Goal: Transaction & Acquisition: Book appointment/travel/reservation

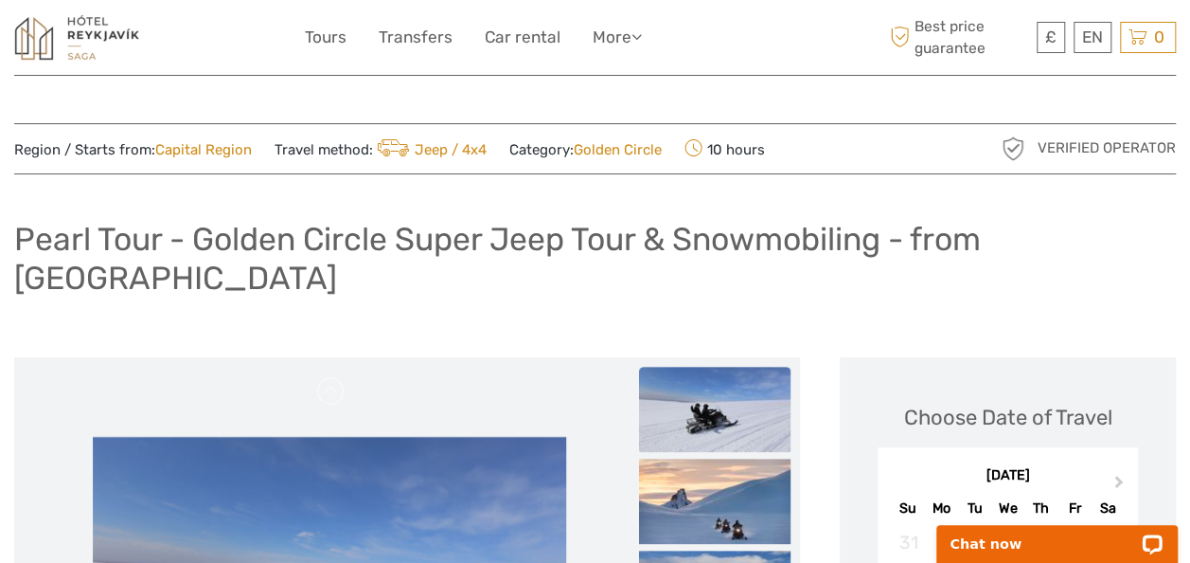
scroll to position [131, 0]
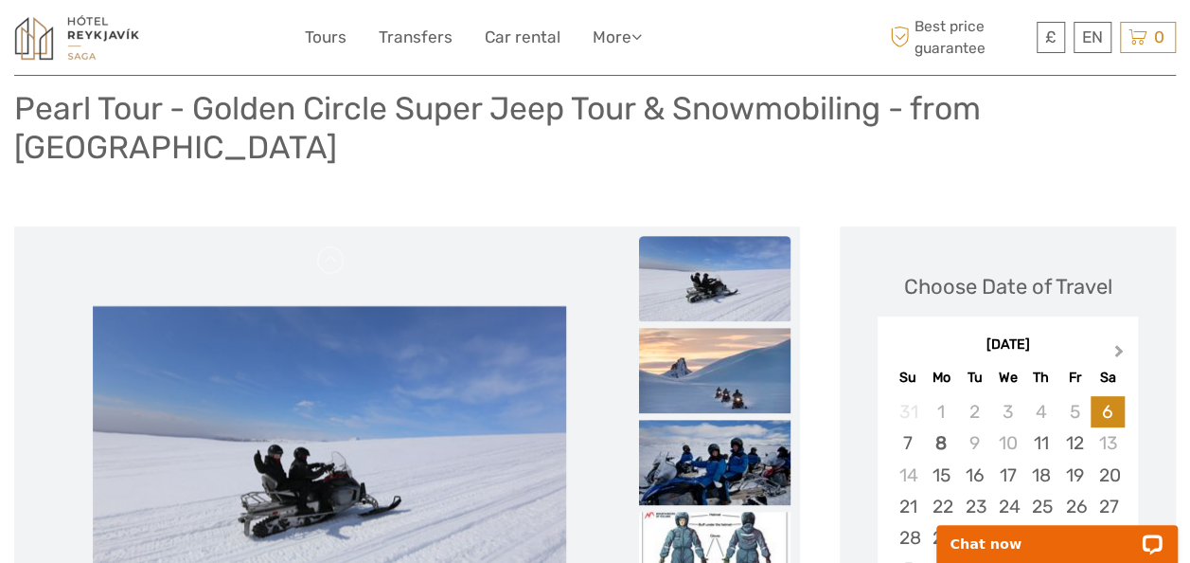
click at [1119, 341] on span "Next Month" at bounding box center [1119, 354] width 0 height 27
click at [1070, 427] on div "10" at bounding box center [1074, 442] width 33 height 31
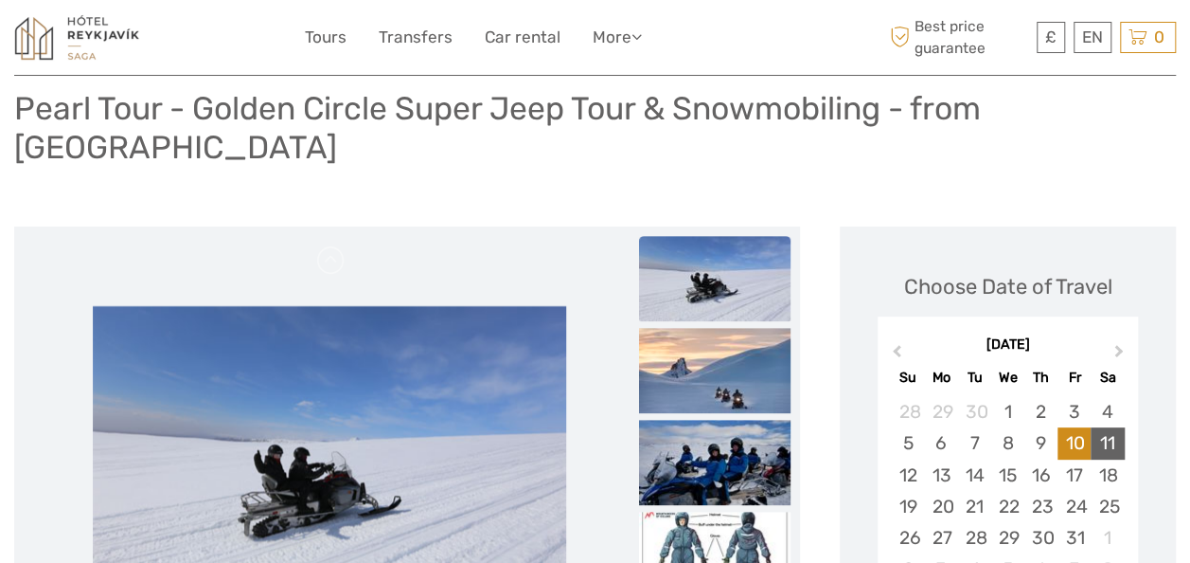
click at [1098, 427] on div "11" at bounding box center [1107, 442] width 33 height 31
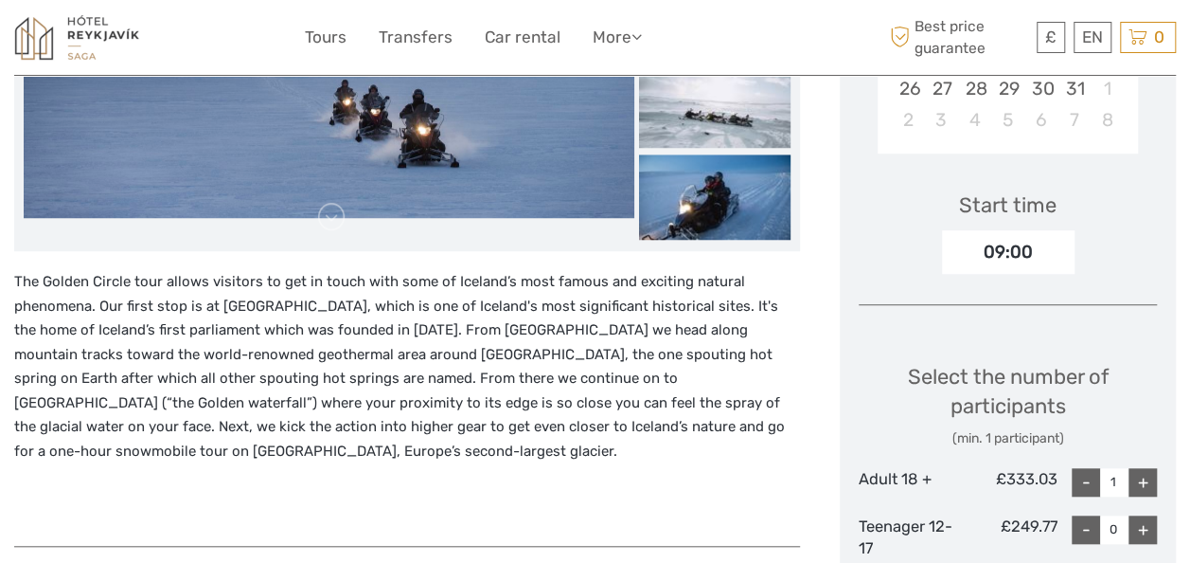
scroll to position [579, 0]
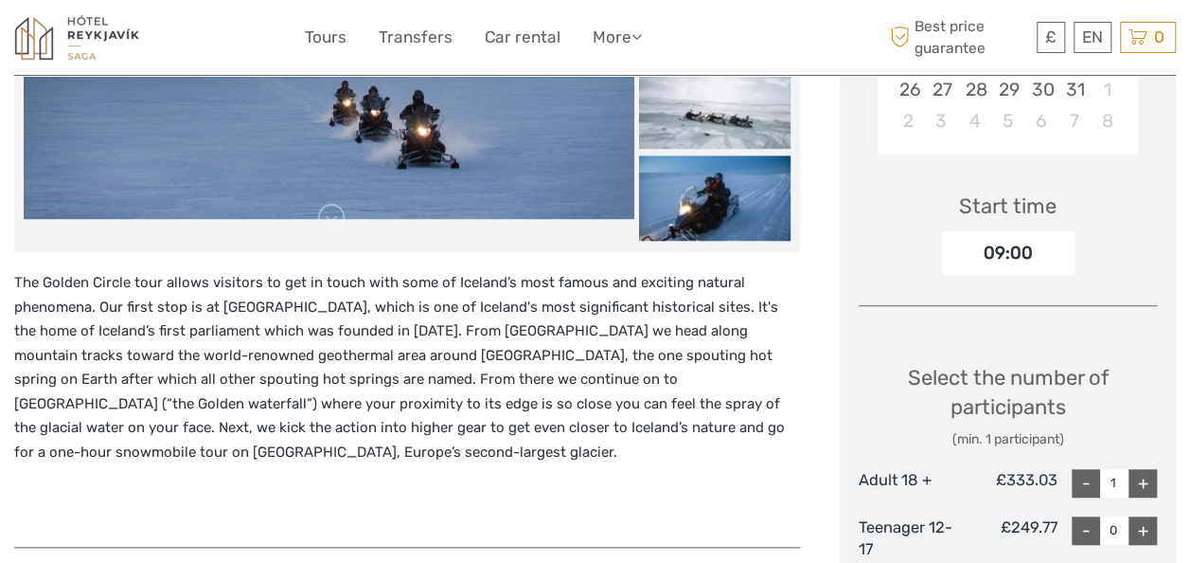
drag, startPoint x: 1165, startPoint y: 208, endPoint x: 1170, endPoint y: 188, distance: 20.4
click at [1170, 188] on div "Choose Date of Travel October 2025 Previous Month Next Month October 2025 Su Mo…" at bounding box center [1008, 462] width 336 height 1368
click at [1151, 469] on div "+" at bounding box center [1143, 483] width 28 height 28
type input "2"
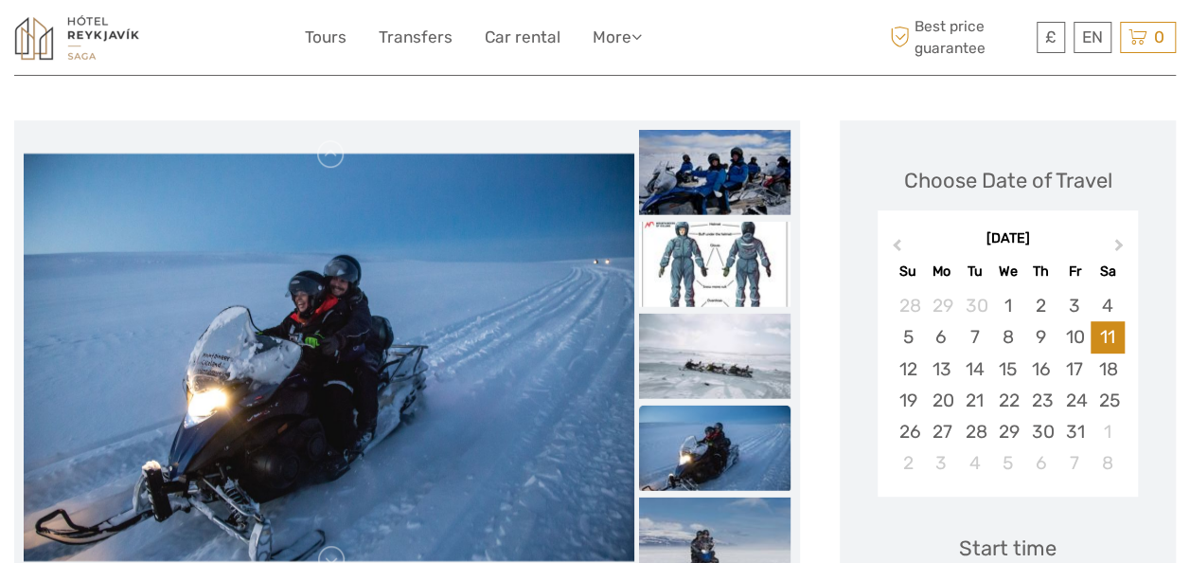
scroll to position [202, 0]
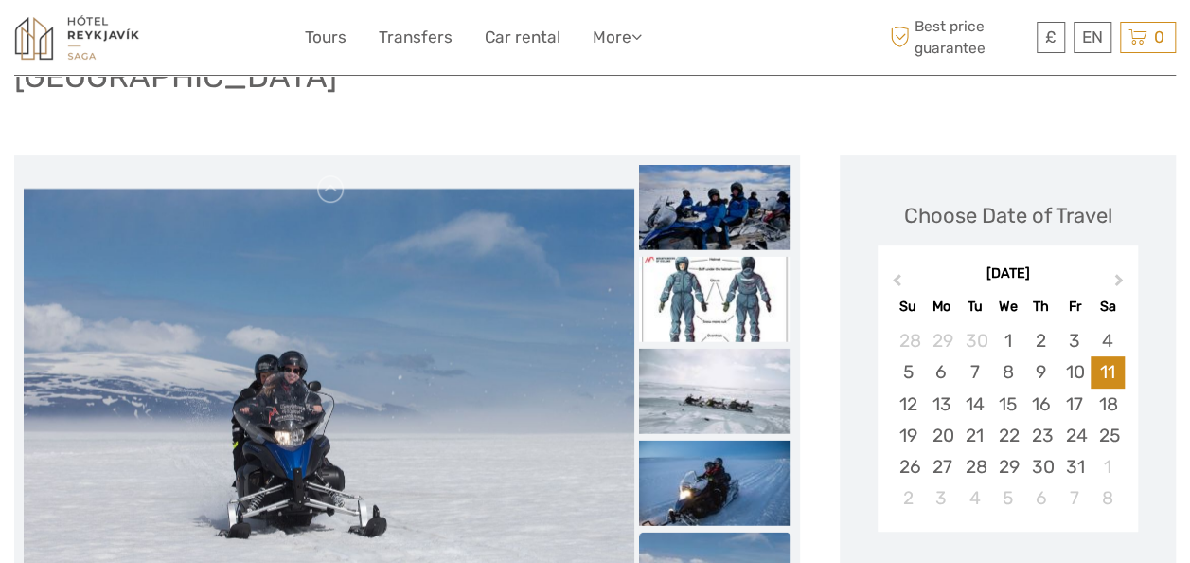
click at [1154, 428] on div "October 2025 Previous Month Next Month October 2025 Su Mo Tu We Th Fr Sa 28 29 …" at bounding box center [1008, 391] width 298 height 301
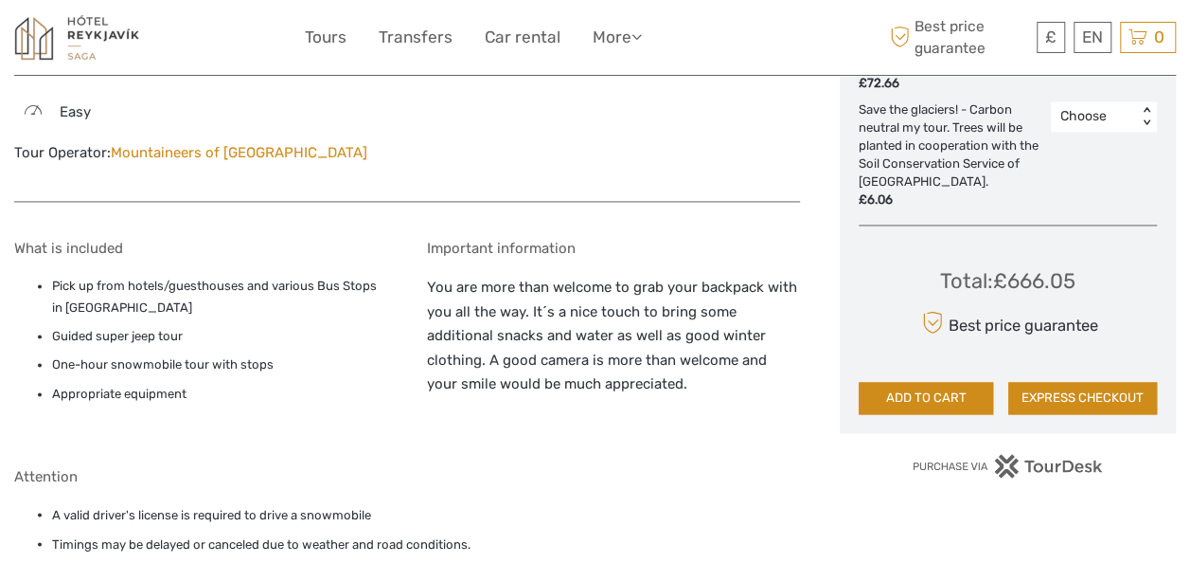
scroll to position [1294, 0]
click at [1078, 381] on button "EXPRESS CHECKOUT" at bounding box center [1083, 397] width 149 height 32
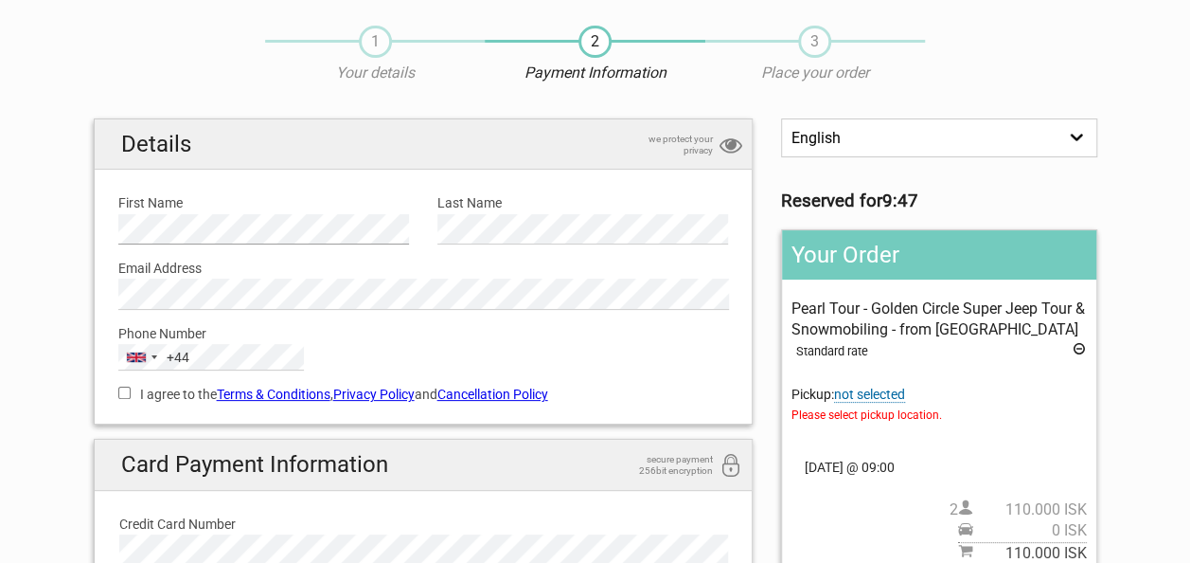
scroll to position [64, 0]
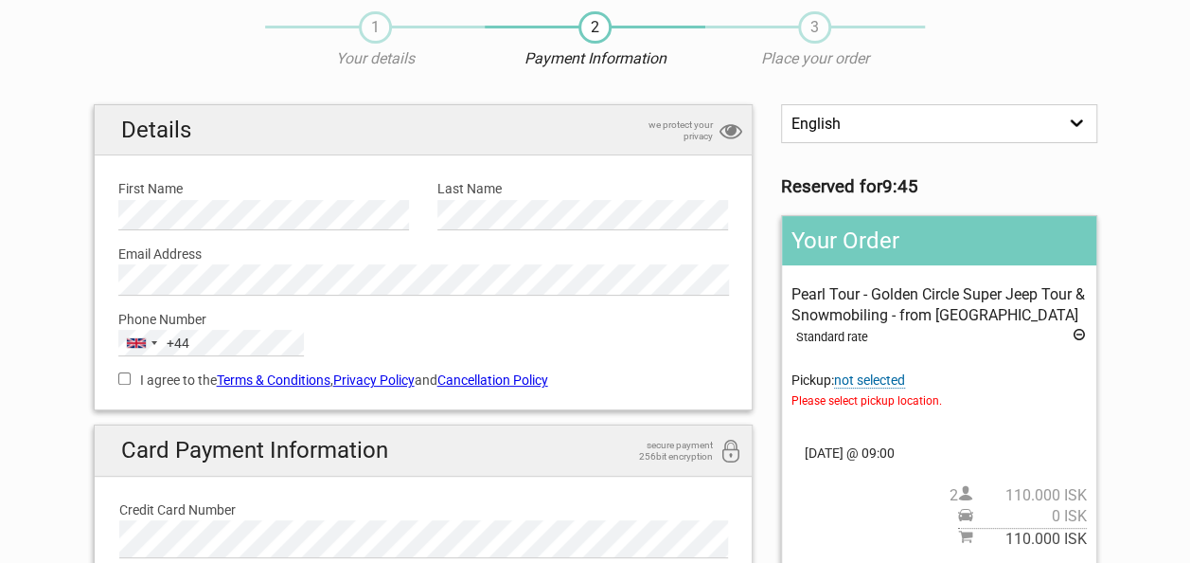
click at [122, 377] on input "I agree to the Terms & Conditions , Privacy Policy and Cancellation Policy" at bounding box center [124, 378] width 12 height 12
checkbox input "true"
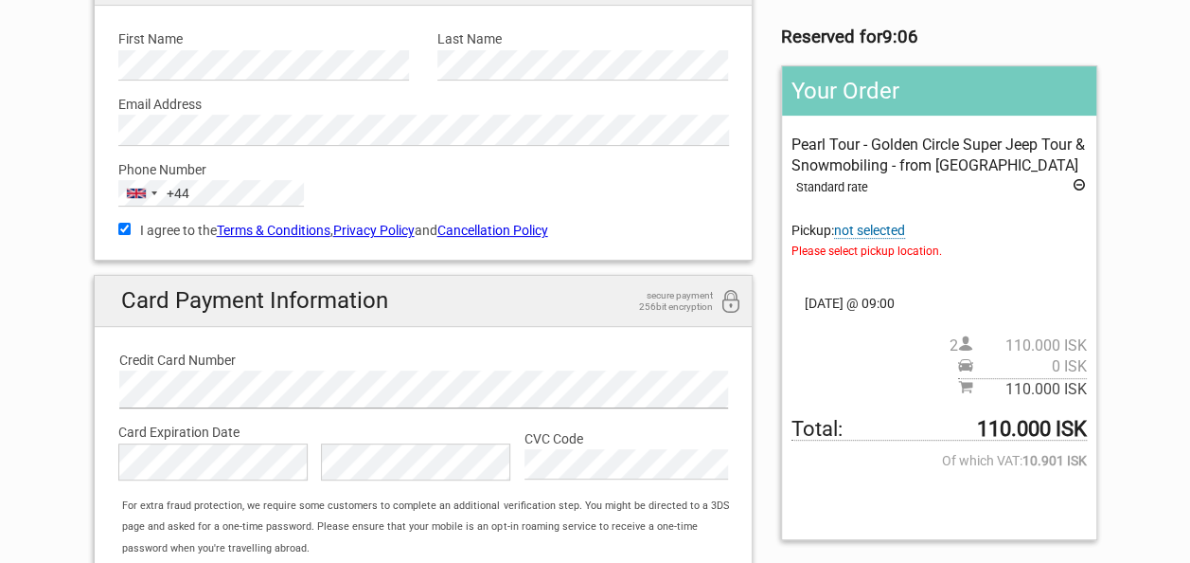
scroll to position [219, 0]
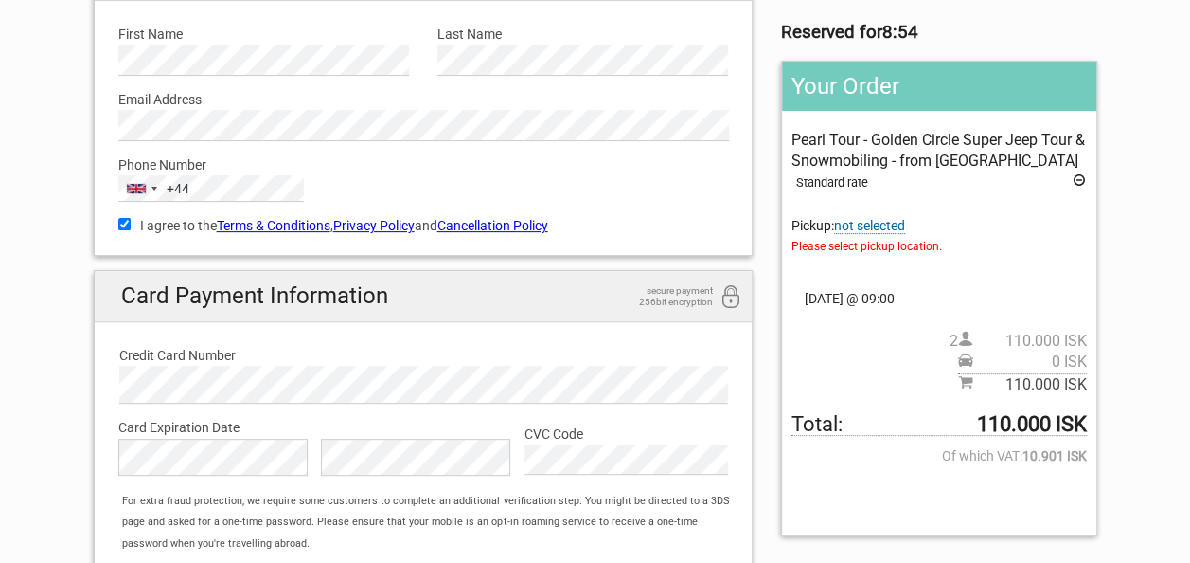
click at [723, 485] on div "Card Expiration Date Card Expiration Month is required The Card Expiration Year…" at bounding box center [423, 446] width 639 height 87
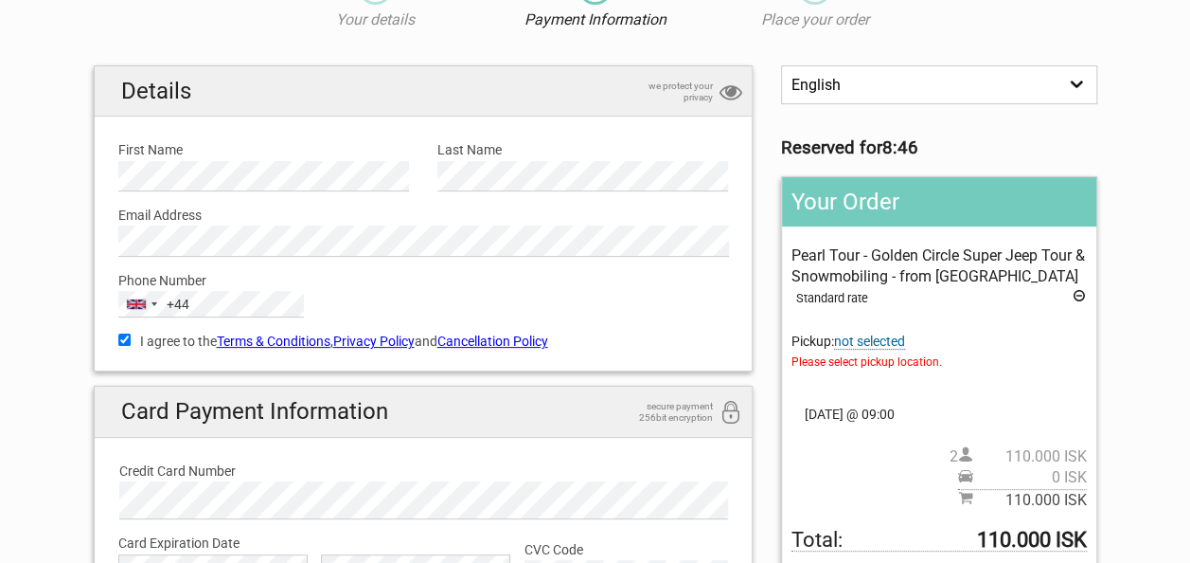
scroll to position [104, 0]
click at [855, 342] on span "not selected" at bounding box center [869, 340] width 71 height 16
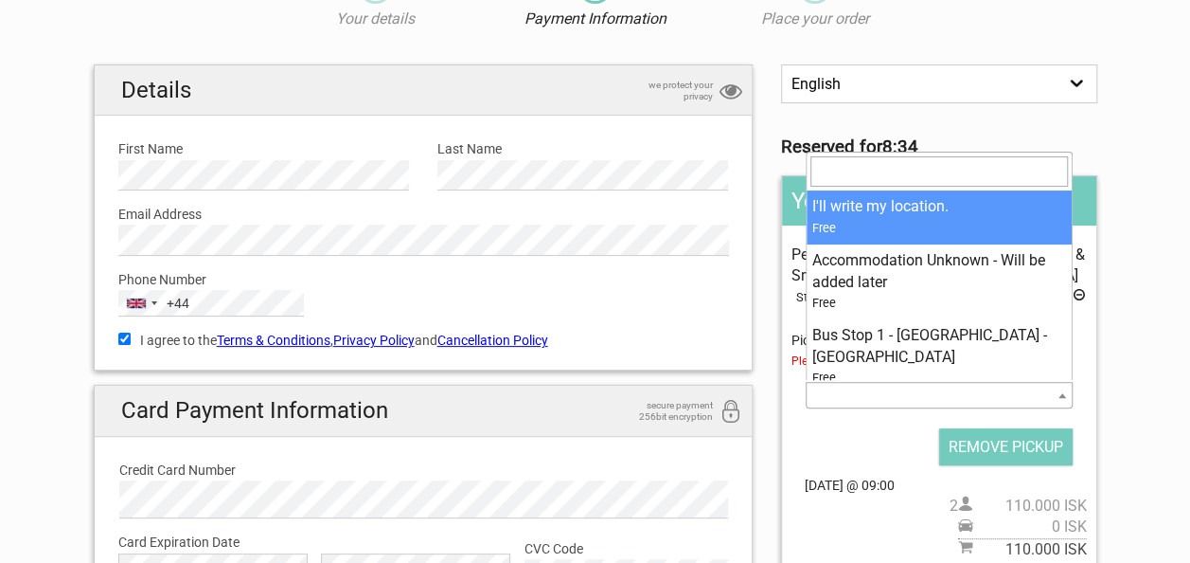
click at [911, 398] on span at bounding box center [939, 395] width 266 height 27
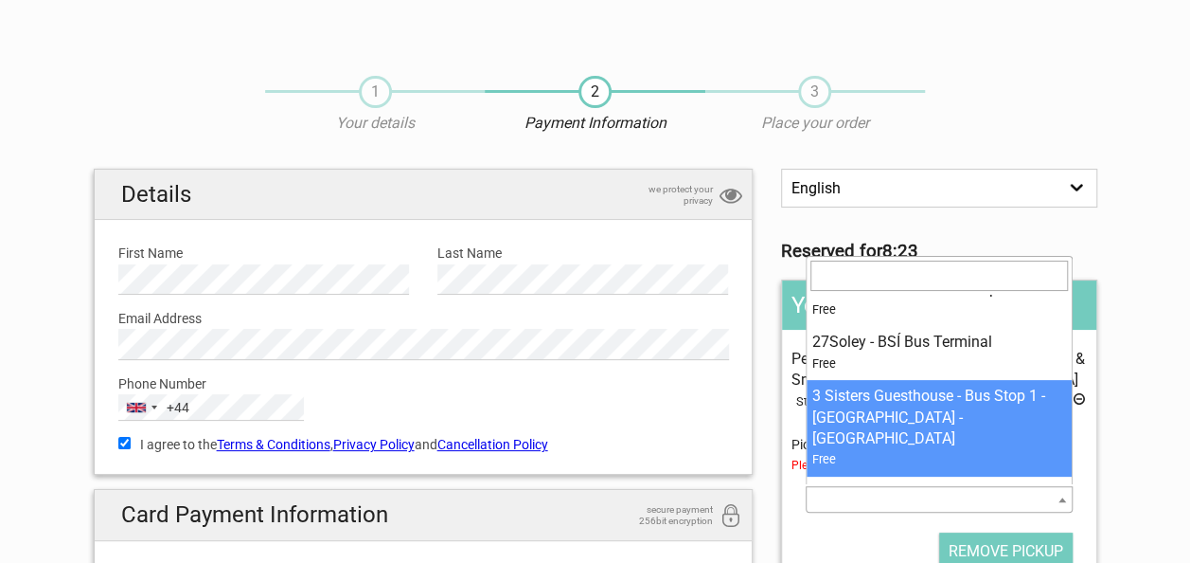
scroll to position [144, 0]
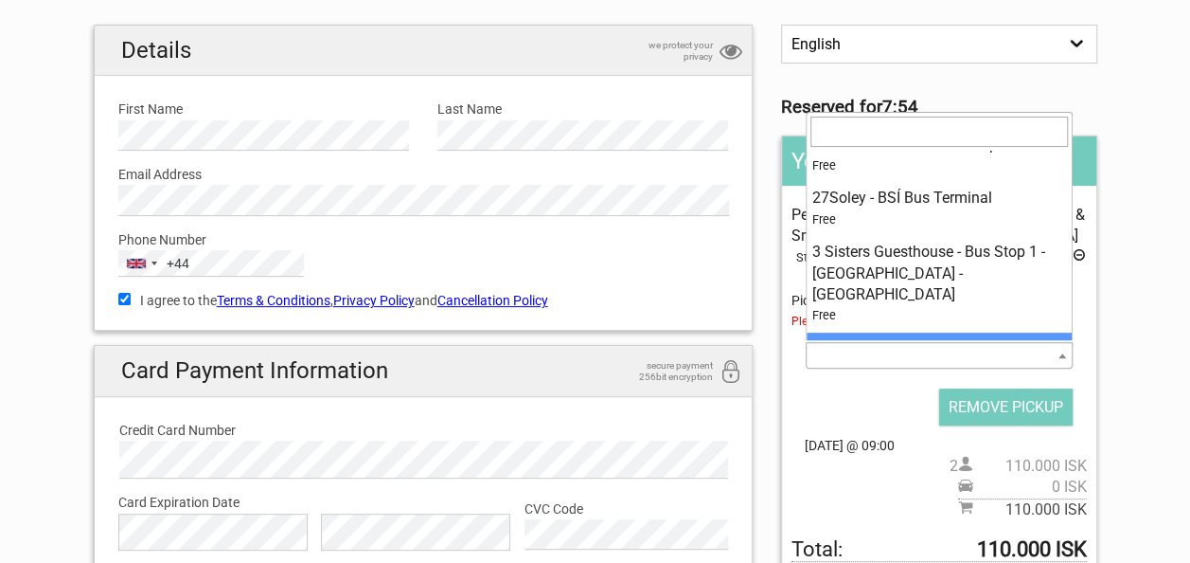
click at [915, 356] on span at bounding box center [939, 355] width 266 height 27
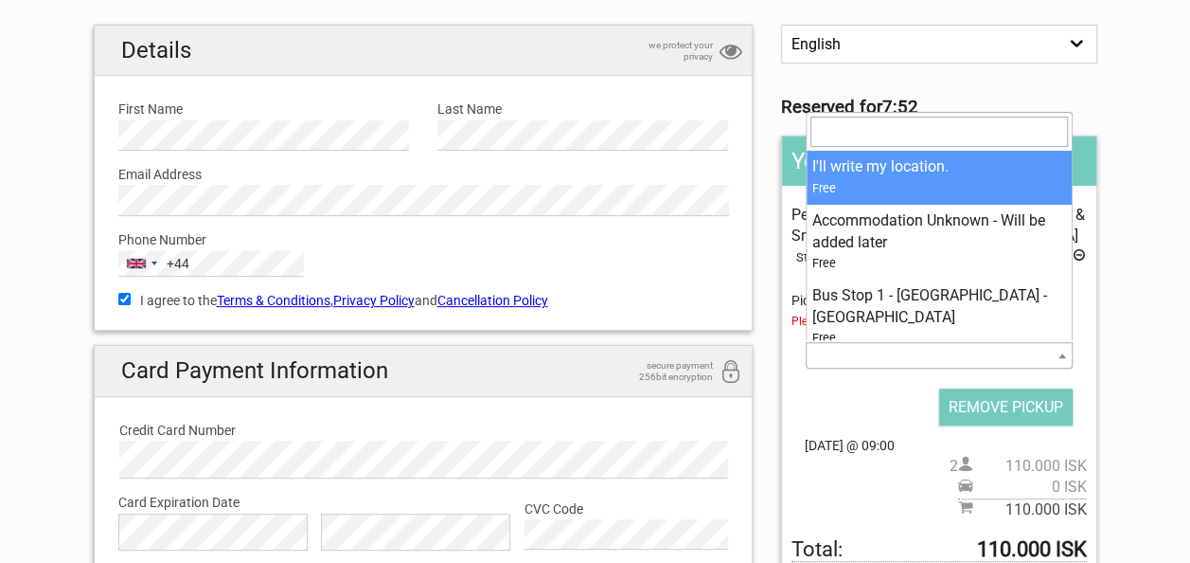
click at [915, 356] on span at bounding box center [939, 355] width 266 height 27
select select "376960"
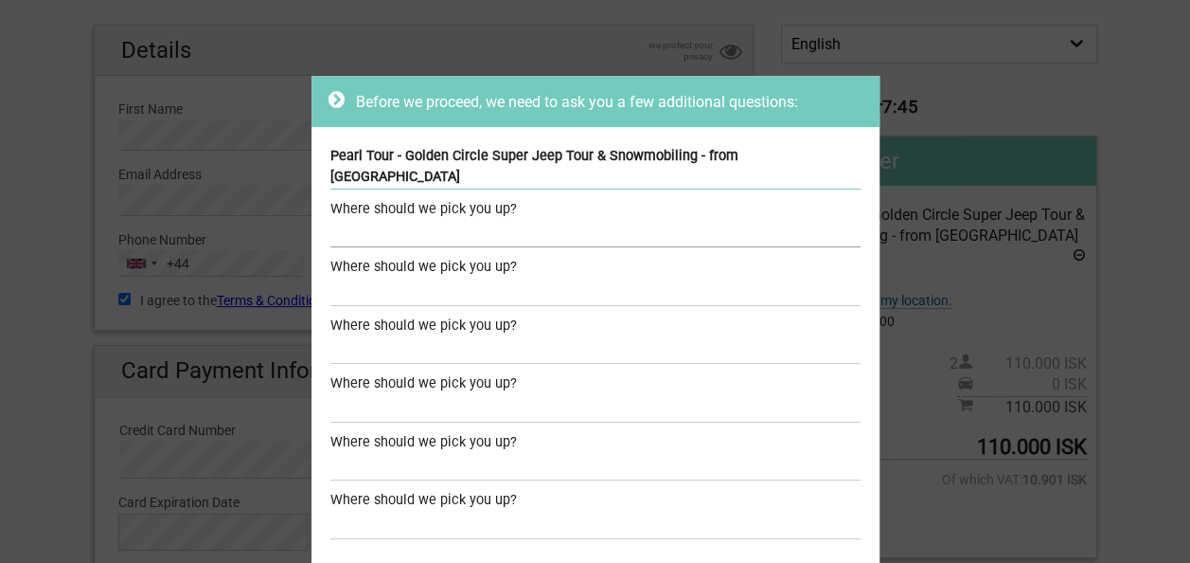
click at [512, 220] on input "text" at bounding box center [595, 233] width 530 height 27
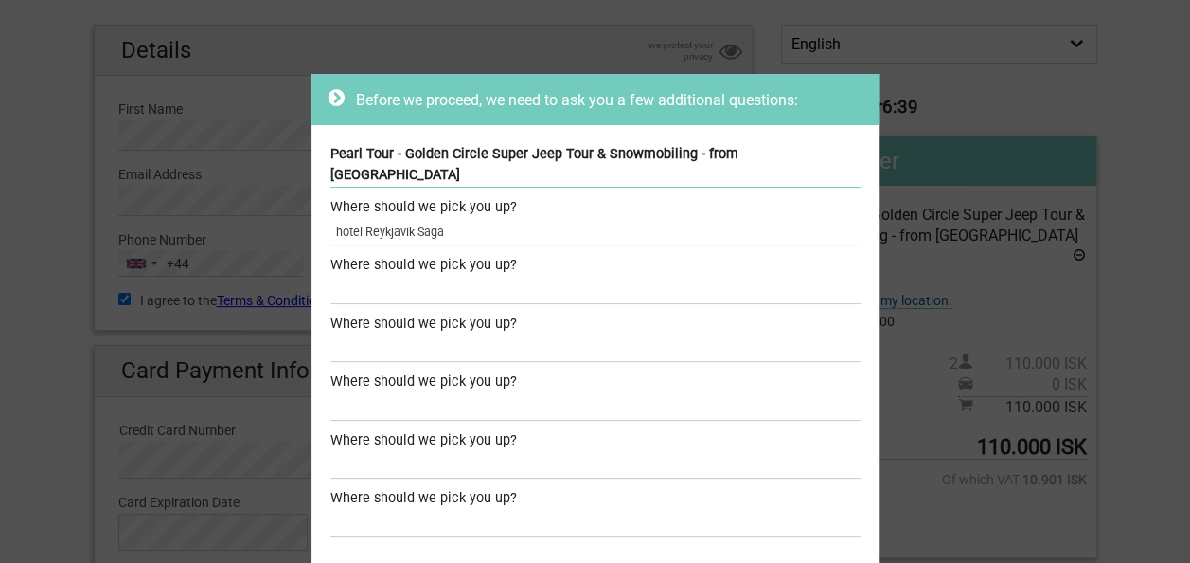
scroll to position [134, 0]
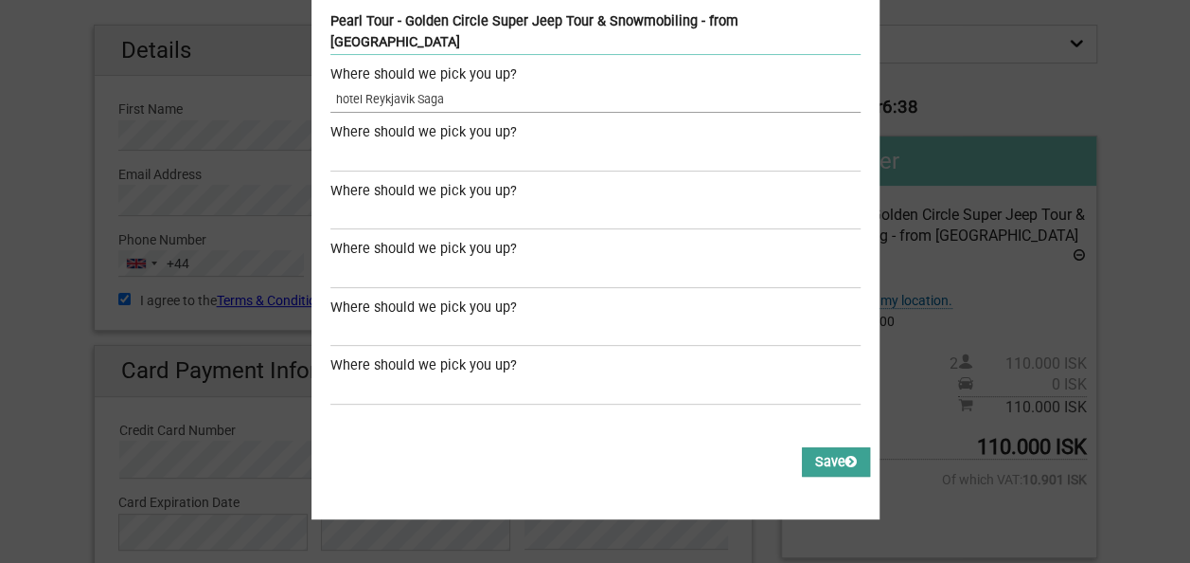
type input "hotel Reykjavik Saga"
click at [831, 447] on button "Save" at bounding box center [836, 461] width 68 height 29
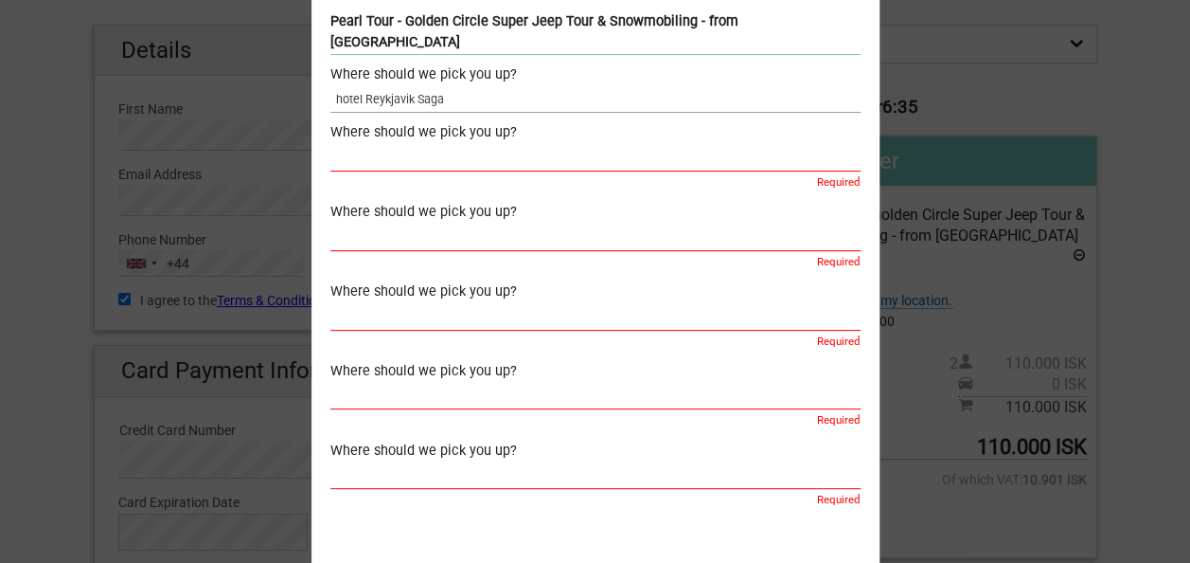
drag, startPoint x: 451, startPoint y: 78, endPoint x: 327, endPoint y: 70, distance: 124.3
click at [330, 85] on input "hotel Reykjavik Saga" at bounding box center [595, 98] width 530 height 27
click at [344, 144] on input "text" at bounding box center [595, 157] width 530 height 27
paste input "hotel Reykjavik Saga"
type input "hotel Reykjavik Saga"
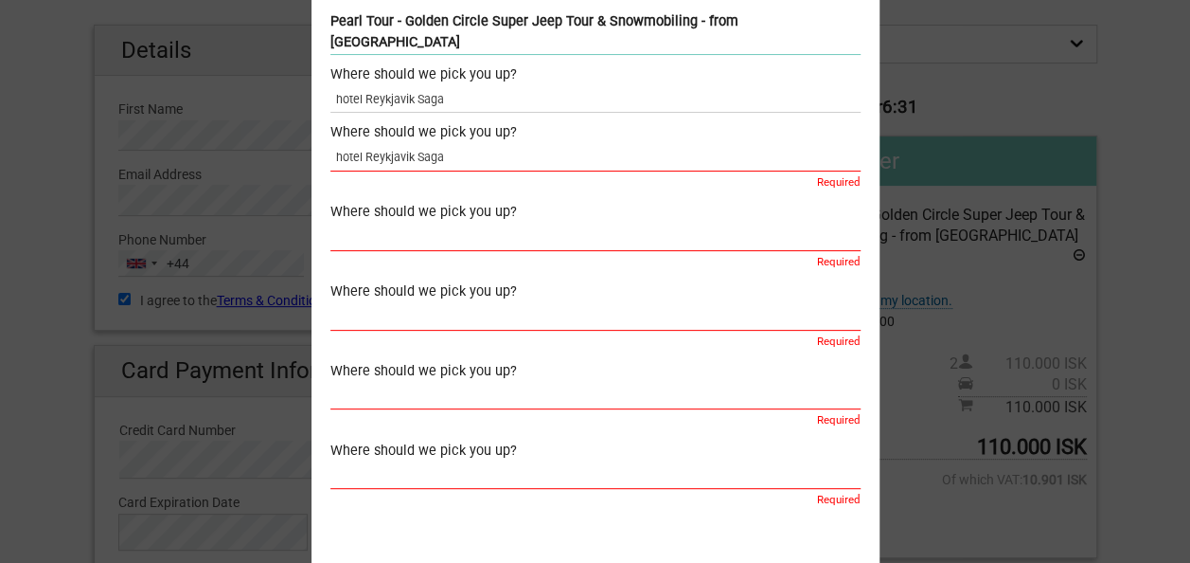
click at [363, 223] on input "text" at bounding box center [595, 236] width 530 height 27
paste input "hotel Reykjavik Saga"
type input "hotel Reykjavik Saga"
click at [366, 302] on input "text" at bounding box center [595, 315] width 530 height 27
paste input "hotel Reykjavik Saga"
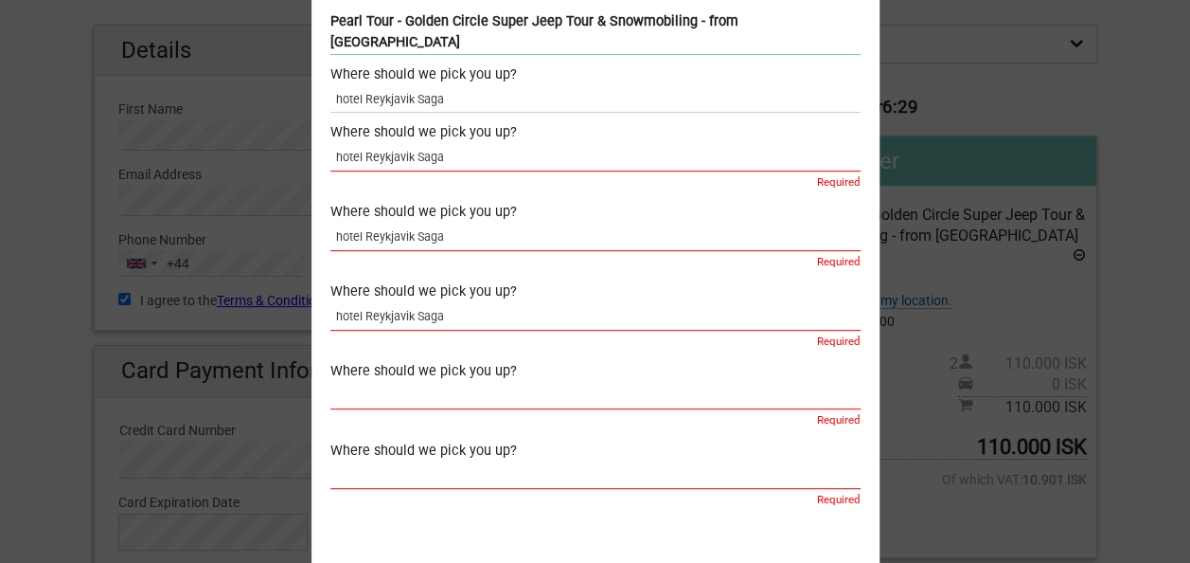
type input "hotel Reykjavik Saga"
click at [376, 382] on input "text" at bounding box center [595, 395] width 530 height 27
paste input "hotel Reykjavik Saga"
type input "hotel Reykjavik Saga"
click at [377, 461] on input "text" at bounding box center [595, 474] width 530 height 27
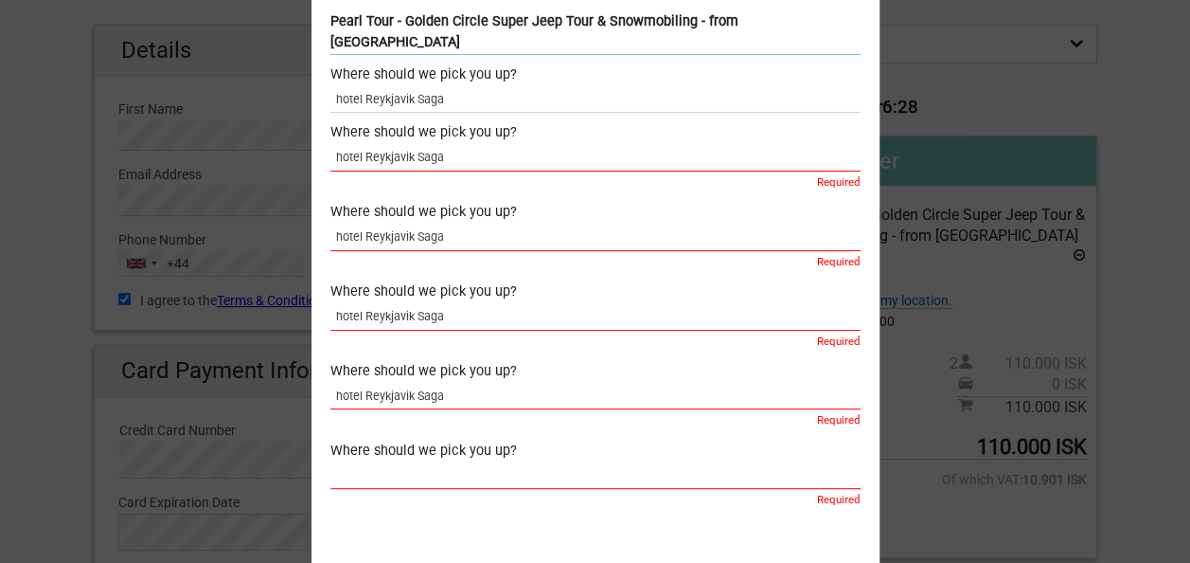
paste input "hotel Reykjavik Saga"
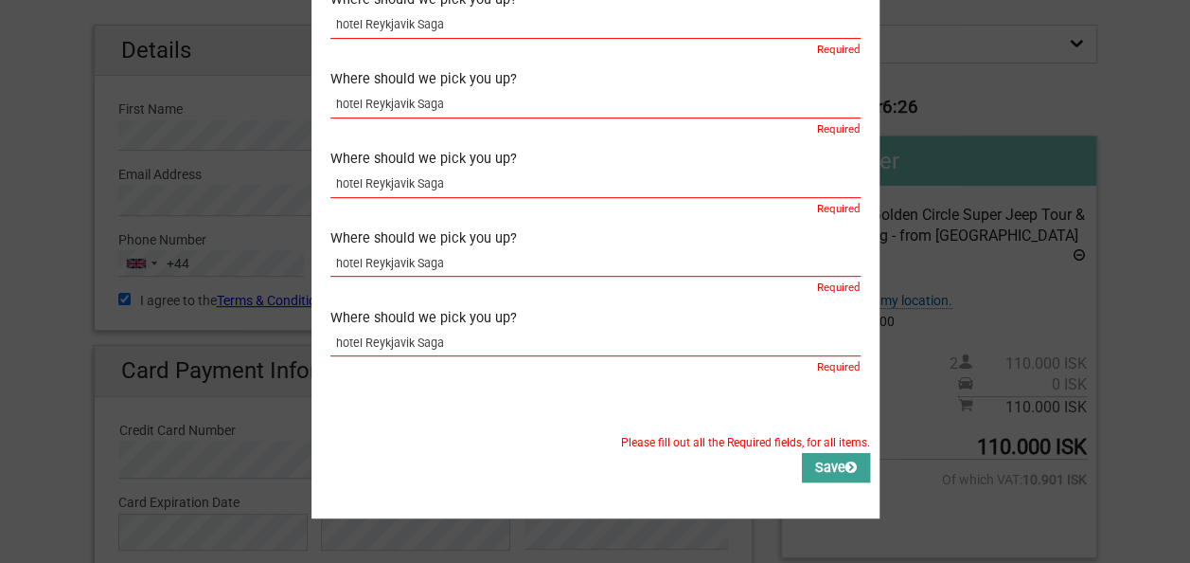
type input "hotel Reykjavik Saga"
click at [846, 460] on icon at bounding box center [851, 466] width 11 height 13
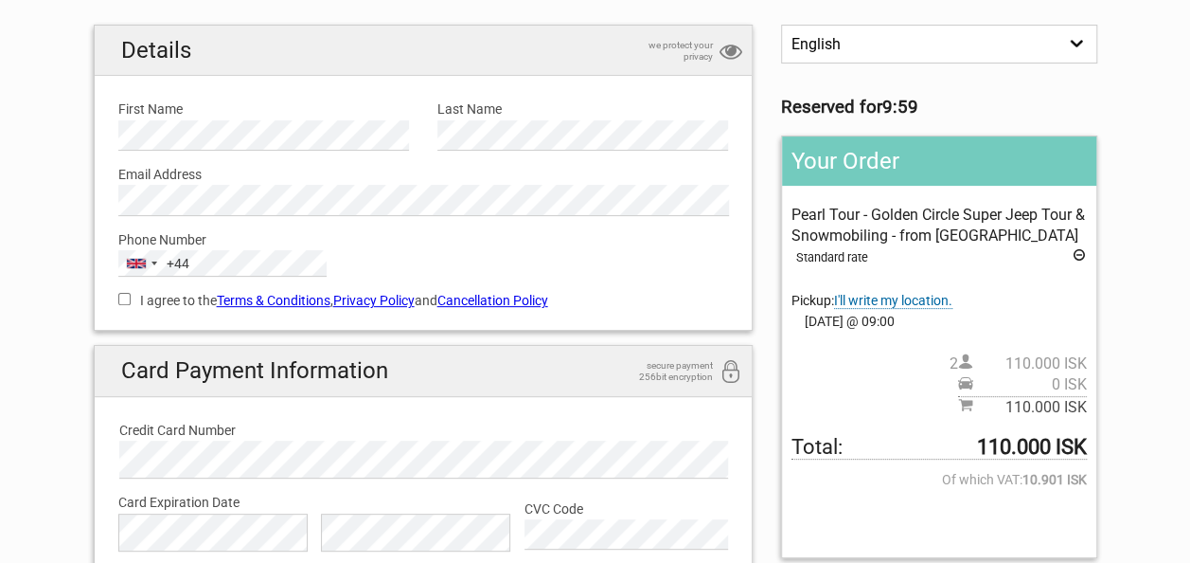
click at [888, 299] on span "I'll write my location." at bounding box center [893, 301] width 118 height 16
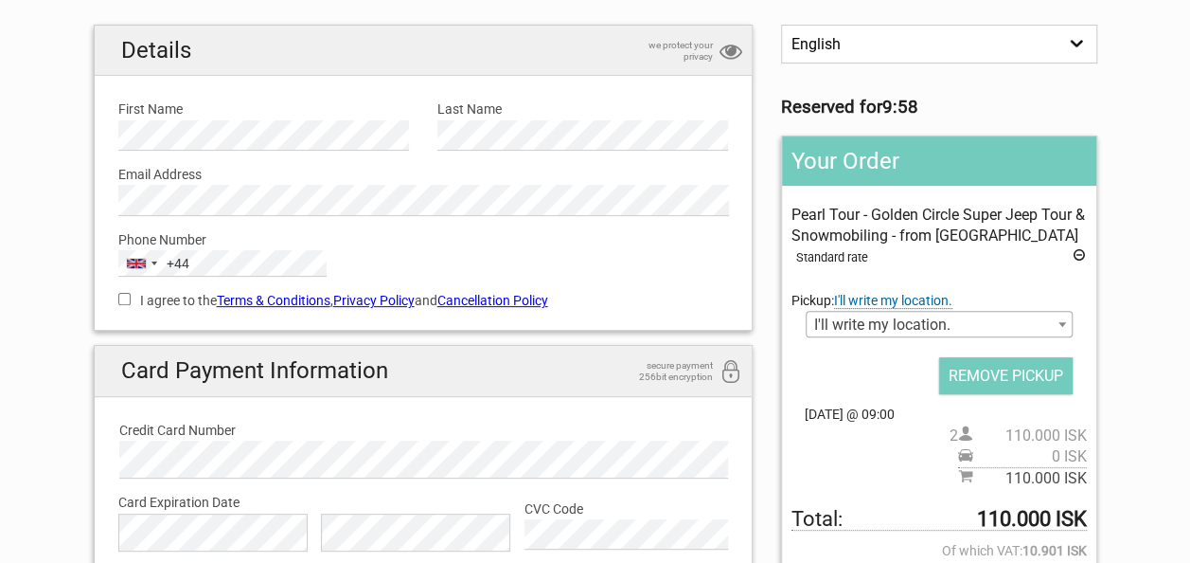
click at [902, 320] on span "I'll write my location." at bounding box center [939, 325] width 264 height 27
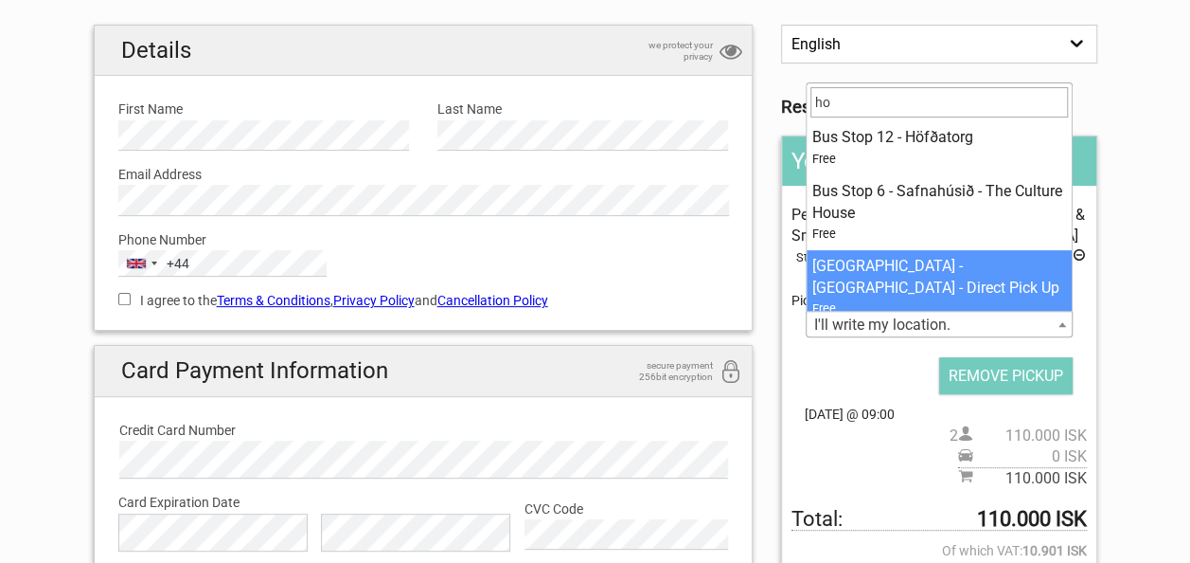
type input "h"
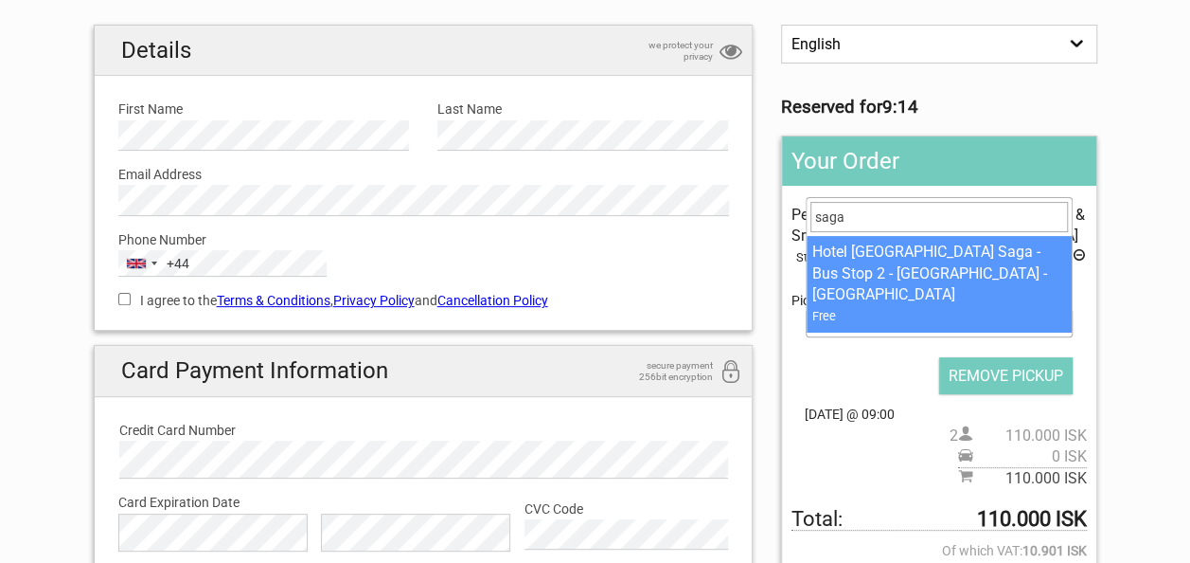
type input "saga"
select select "35962"
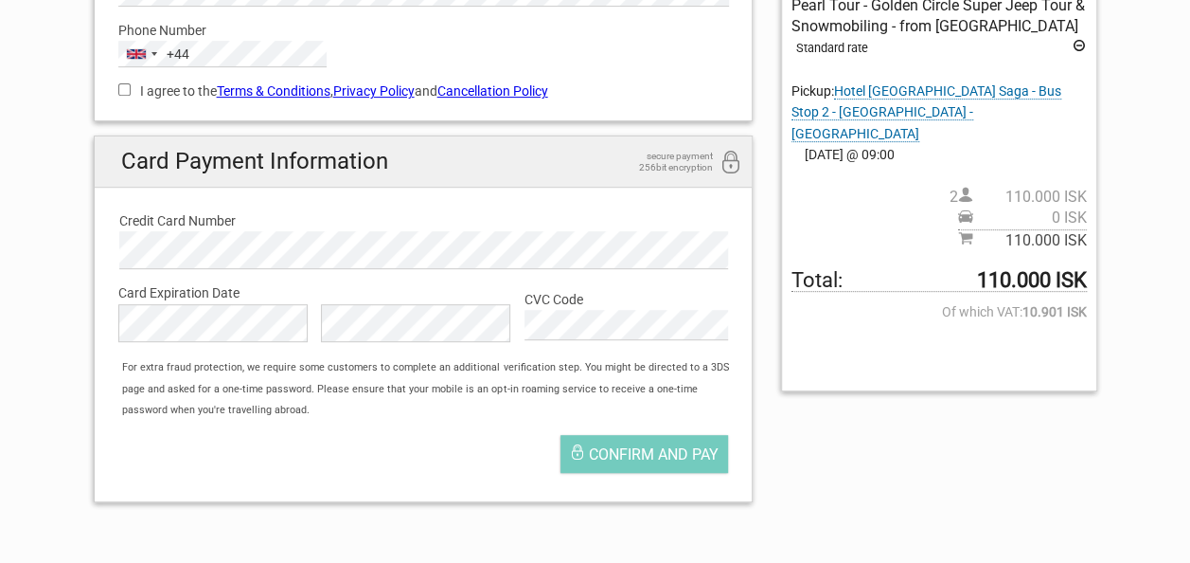
scroll to position [367, 0]
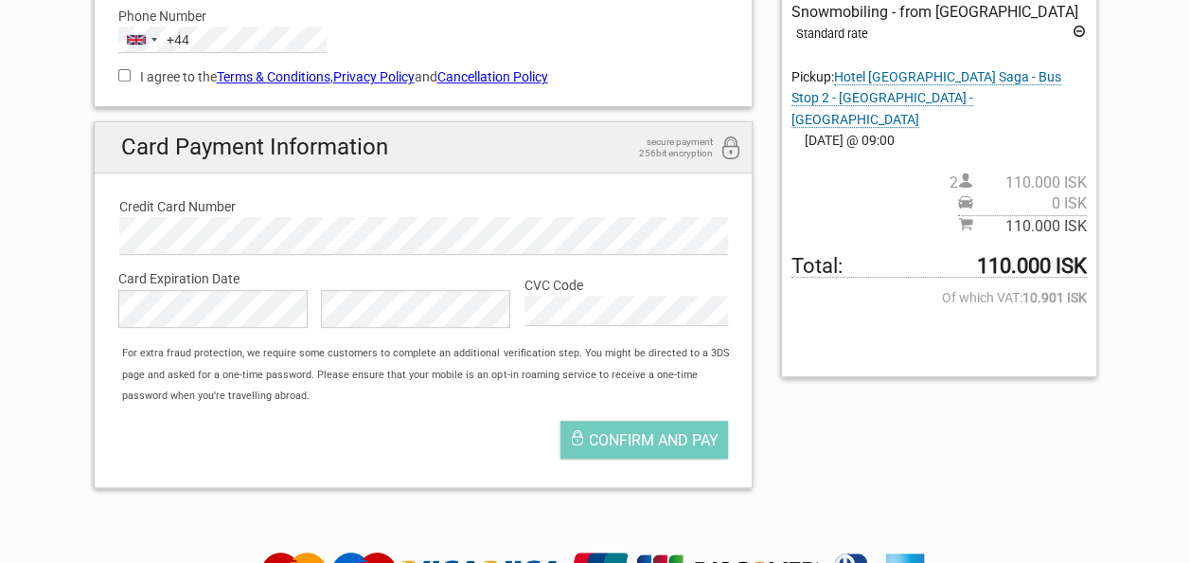
click at [528, 439] on div "Confirm and pay" at bounding box center [423, 444] width 639 height 66
click at [623, 439] on span "Confirm and pay" at bounding box center [654, 440] width 130 height 18
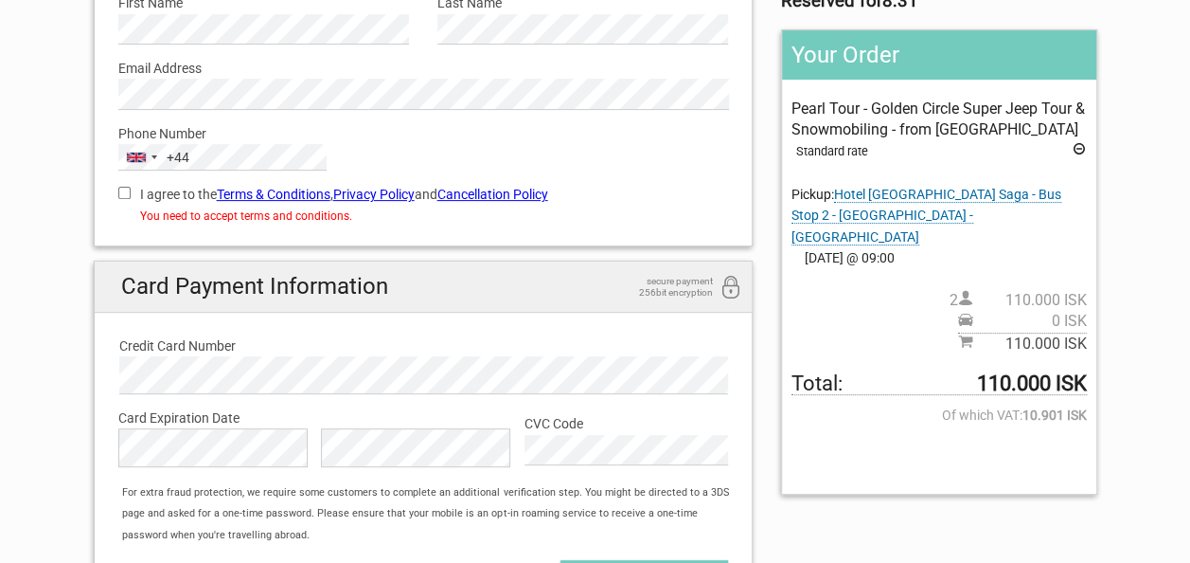
scroll to position [249, 0]
click at [121, 195] on input "I agree to the Terms & Conditions , Privacy Policy and Cancellation Policy" at bounding box center [124, 194] width 12 height 12
checkbox input "true"
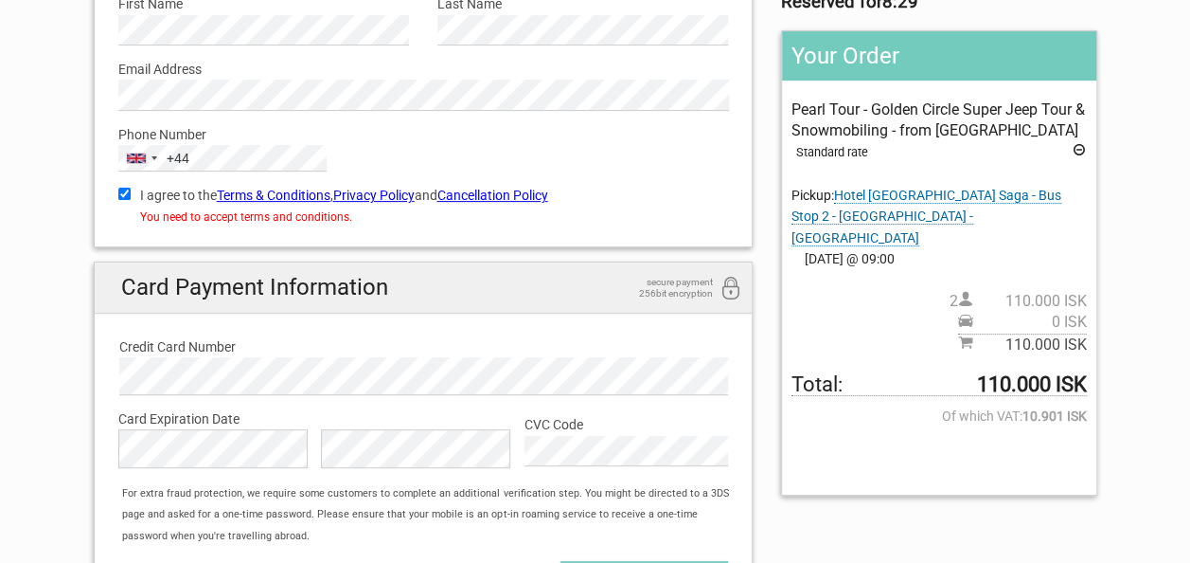
scroll to position [446, 0]
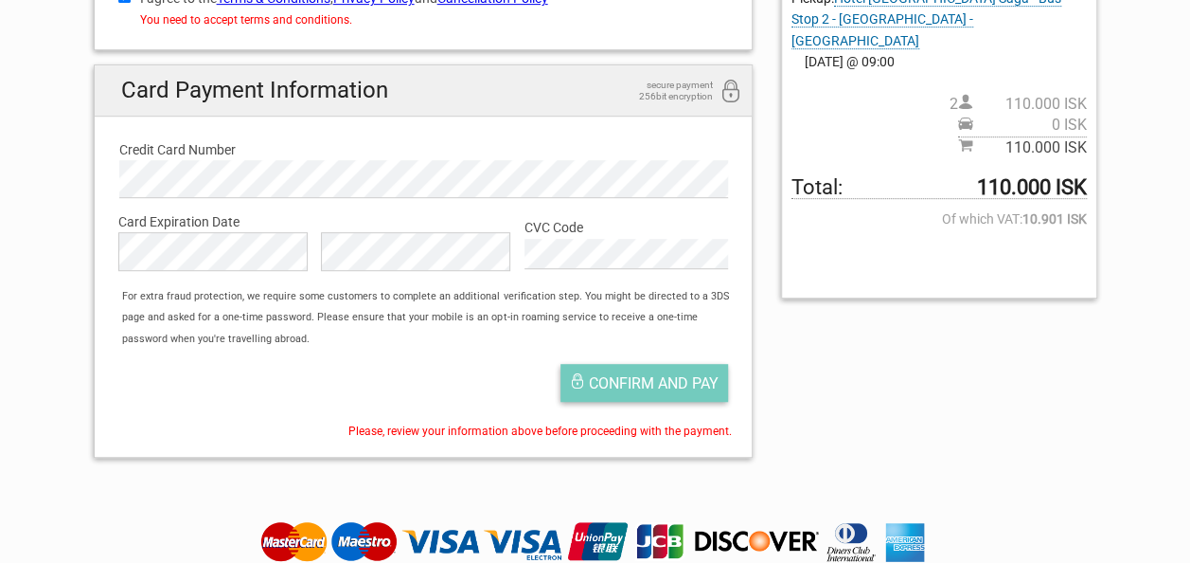
click at [667, 383] on span "Confirm and pay" at bounding box center [654, 383] width 130 height 18
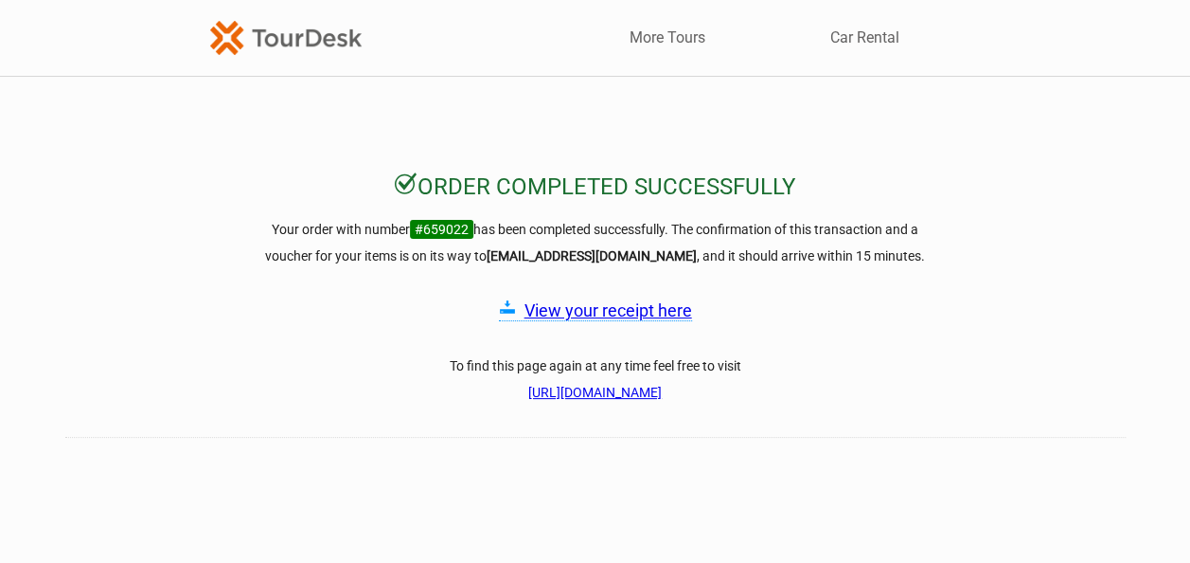
click at [564, 311] on link "View your receipt here" at bounding box center [609, 310] width 168 height 20
